Goal: Task Accomplishment & Management: Complete application form

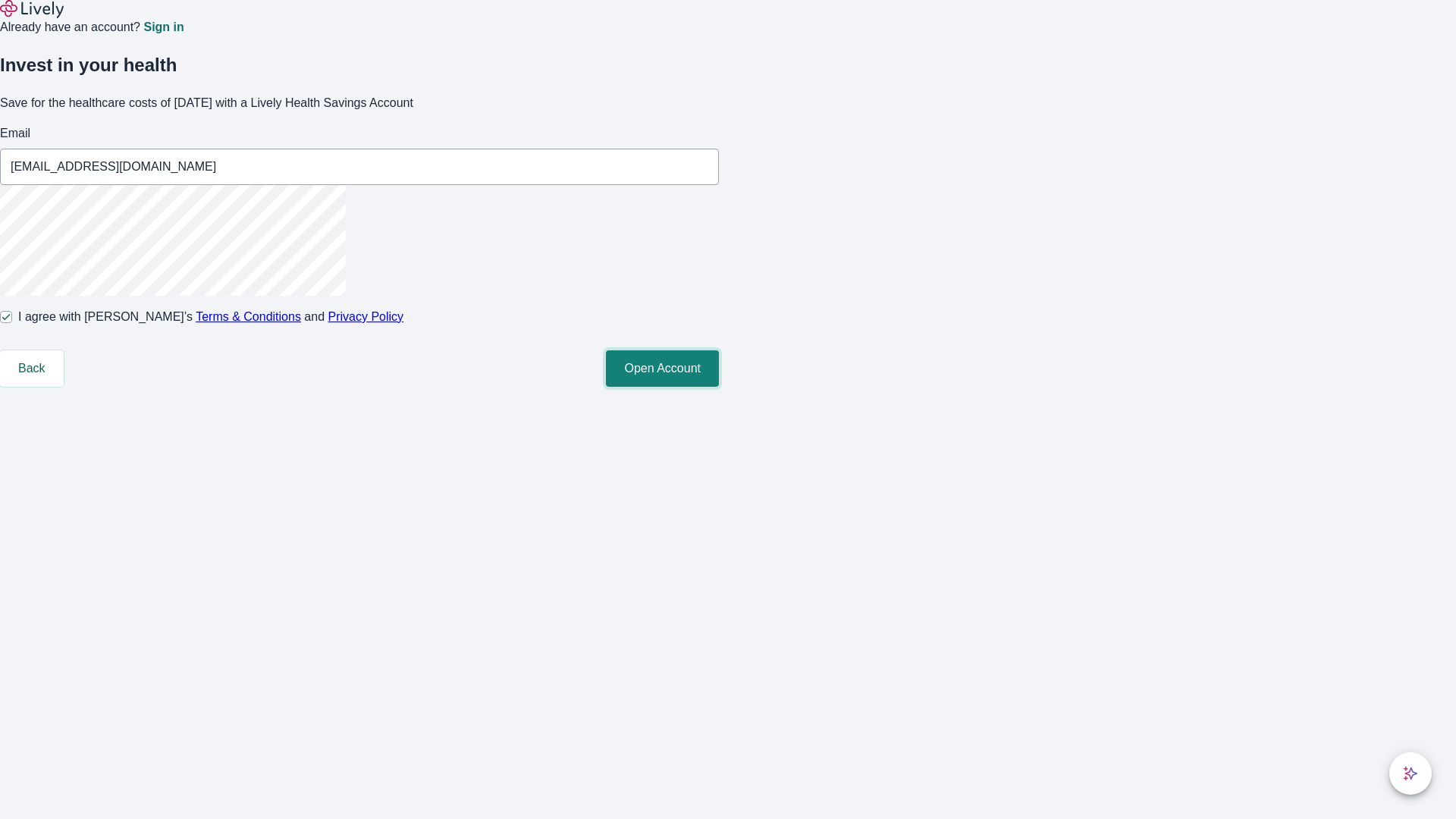
click at [719, 386] on button "Open Account" at bounding box center [663, 368] width 113 height 36
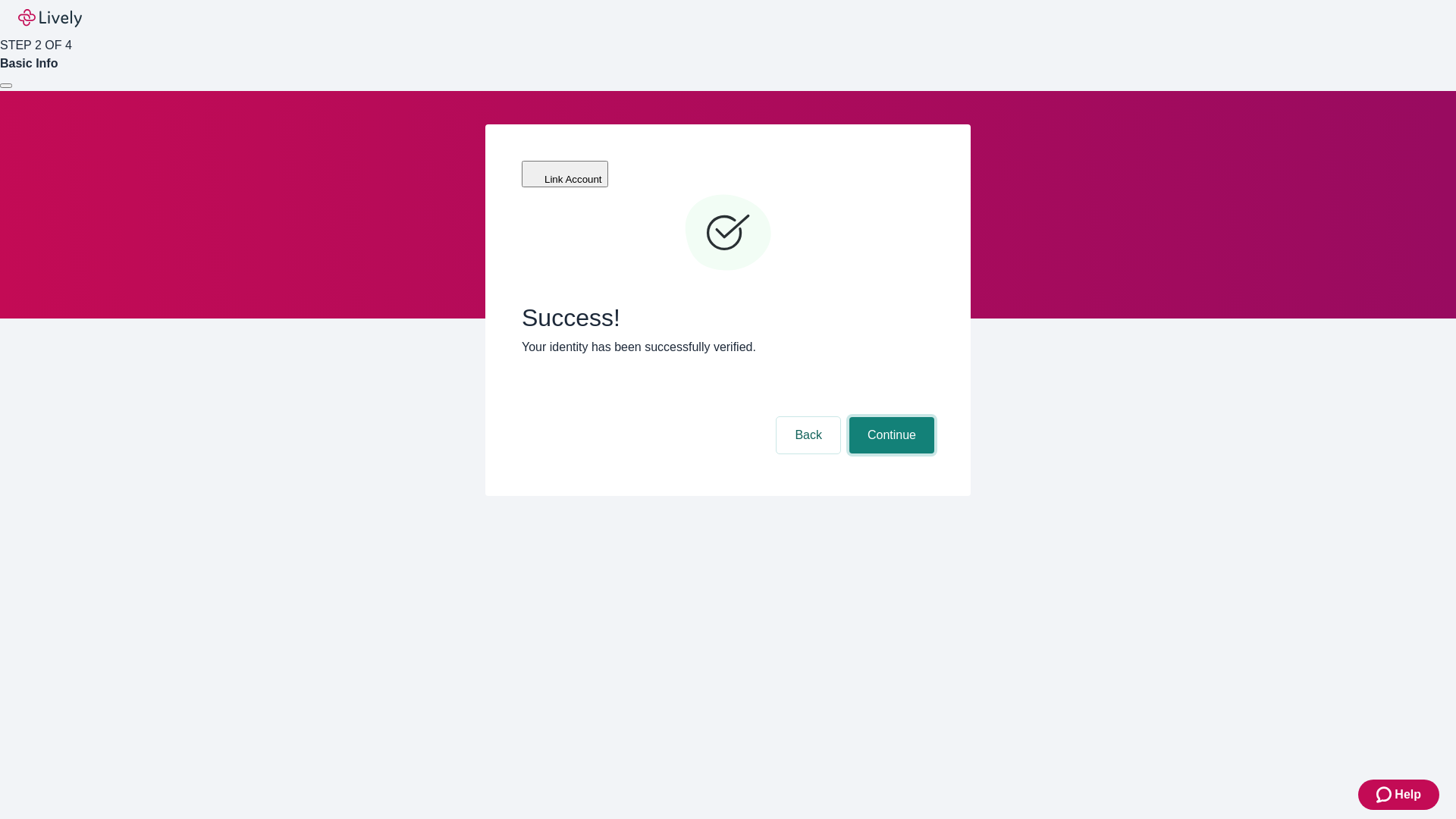
click at [890, 417] on button "Continue" at bounding box center [892, 435] width 85 height 36
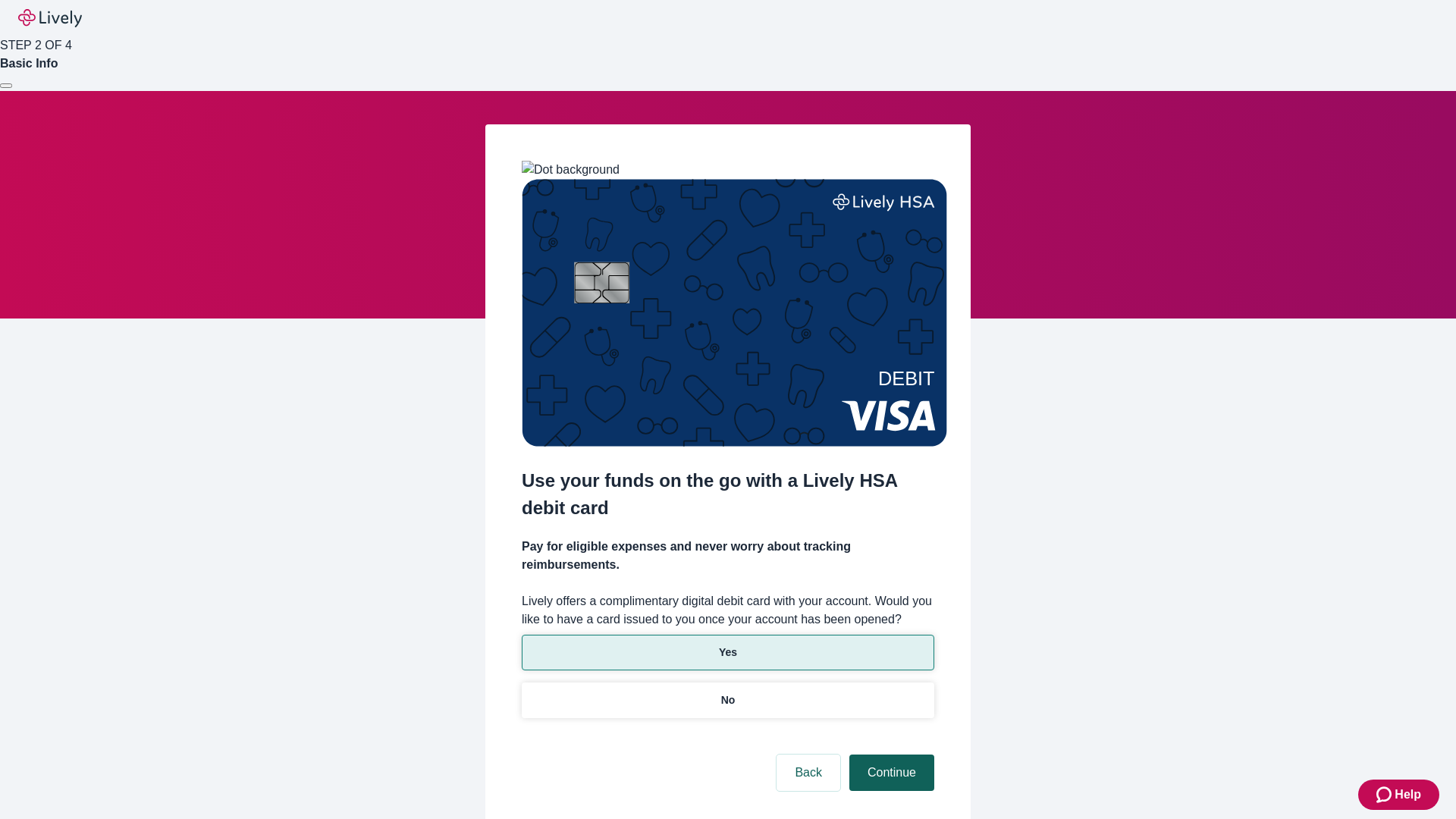
click at [727, 644] on p "Yes" at bounding box center [728, 652] width 18 height 16
click at [890, 755] on button "Continue" at bounding box center [892, 773] width 85 height 36
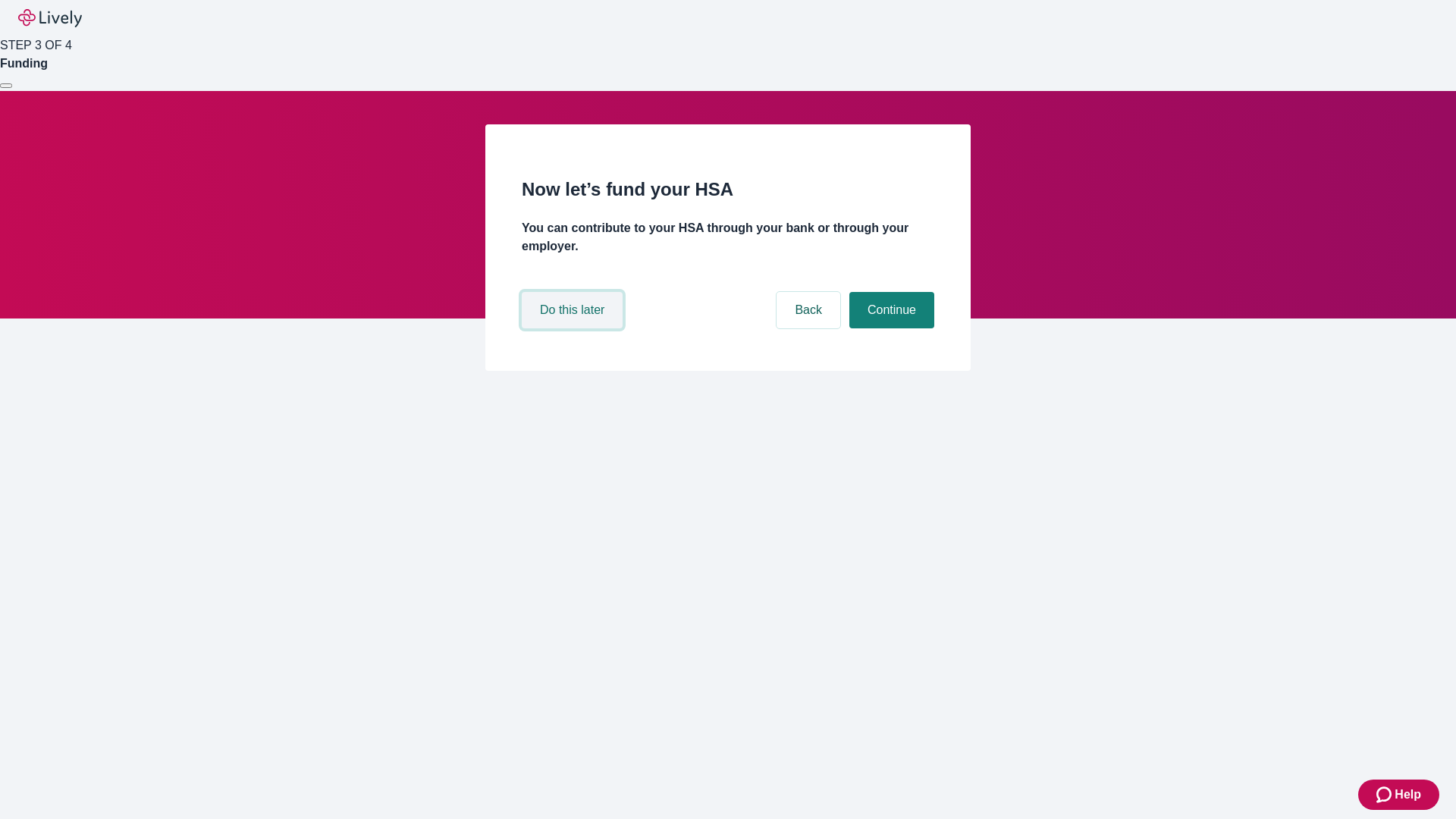
click at [575, 328] on button "Do this later" at bounding box center [572, 310] width 101 height 36
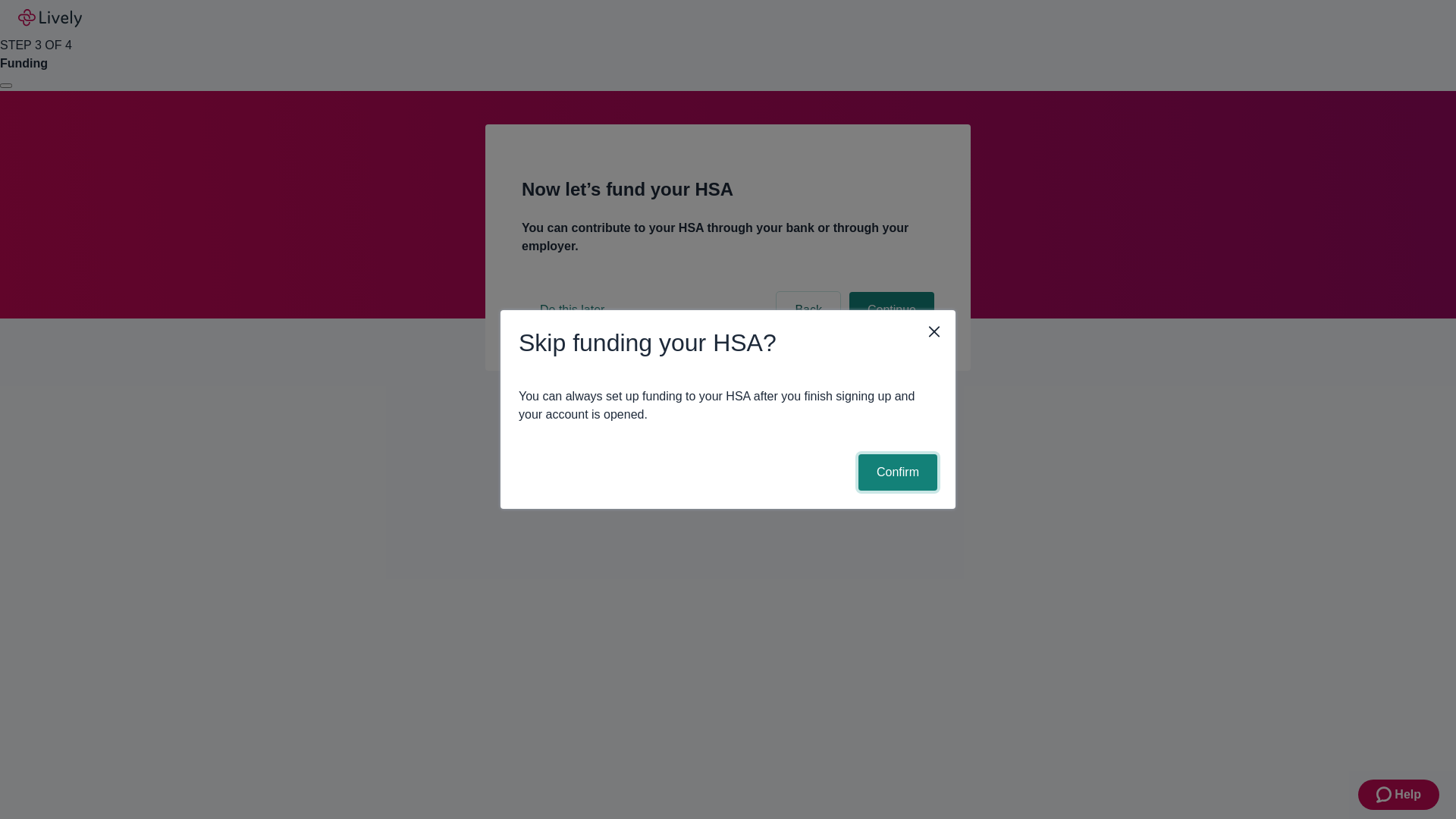
click at [896, 473] on button "Confirm" at bounding box center [898, 473] width 79 height 36
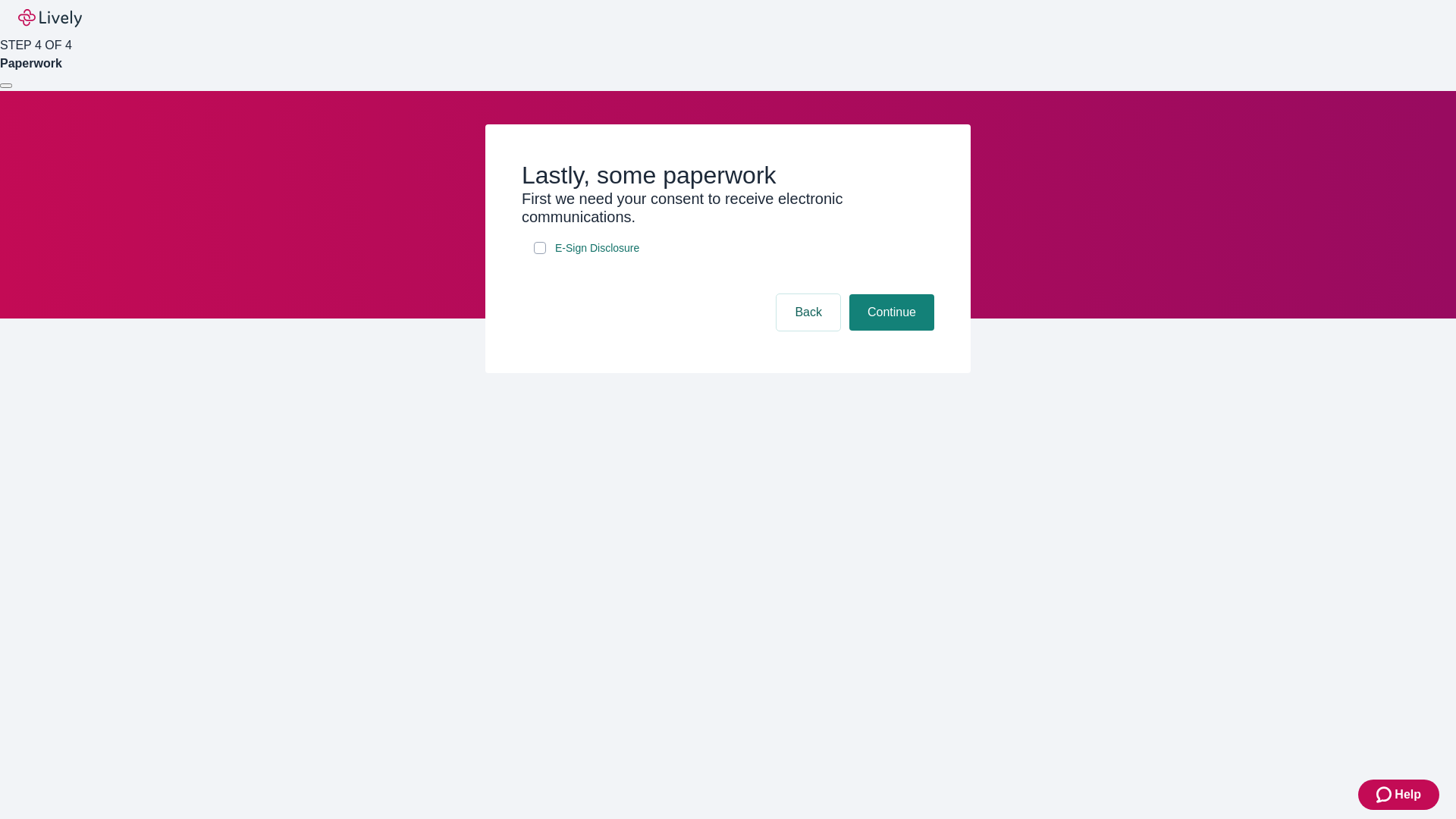
click at [540, 254] on input "E-Sign Disclosure" at bounding box center [540, 247] width 12 height 12
checkbox input "true"
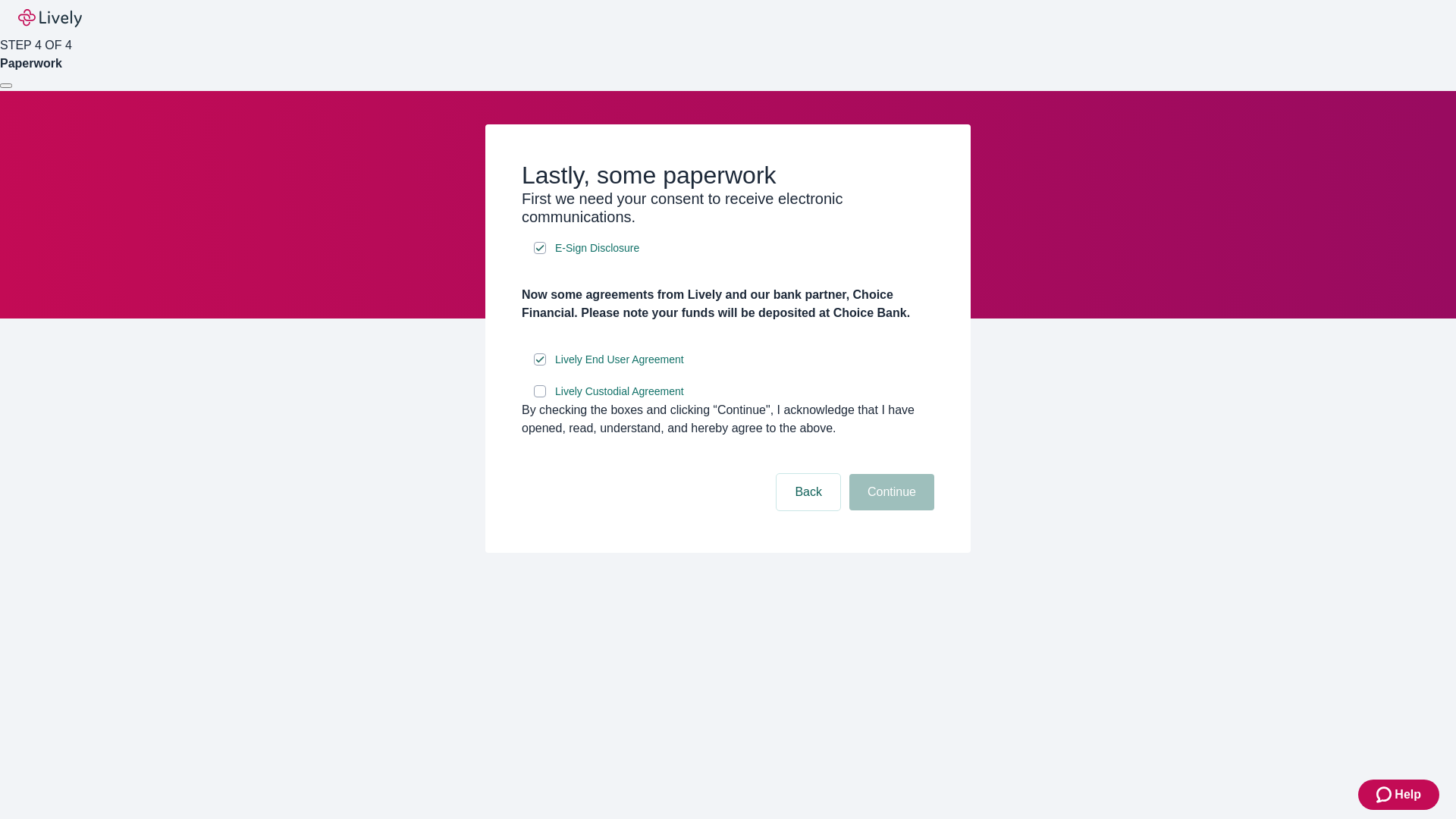
click at [540, 397] on input "Lively Custodial Agreement" at bounding box center [540, 391] width 12 height 12
checkbox input "true"
click at [890, 510] on button "Continue" at bounding box center [892, 492] width 85 height 36
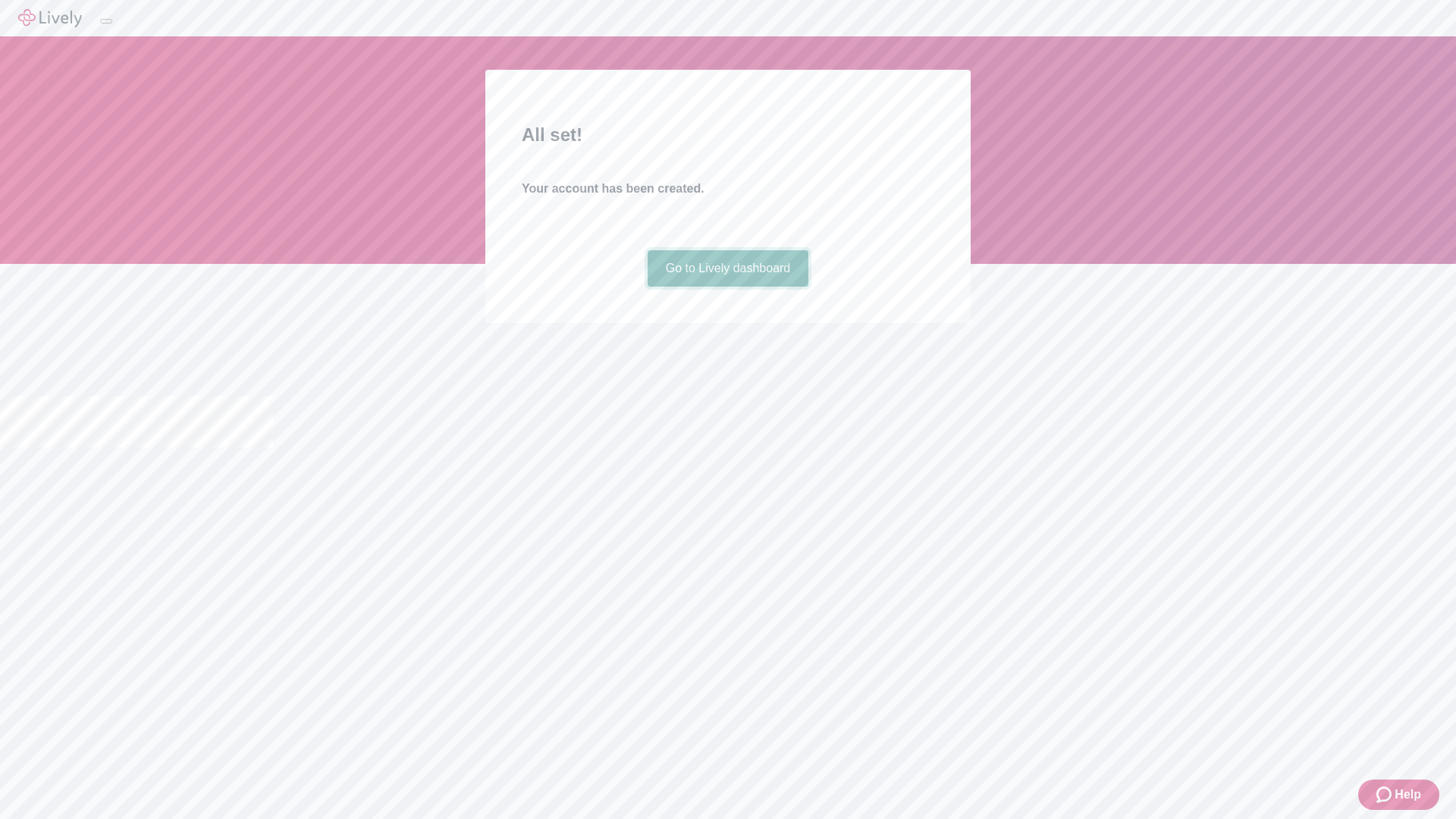
click at [727, 287] on link "Go to Lively dashboard" at bounding box center [728, 269] width 161 height 36
